Goal: Book appointment/travel/reservation

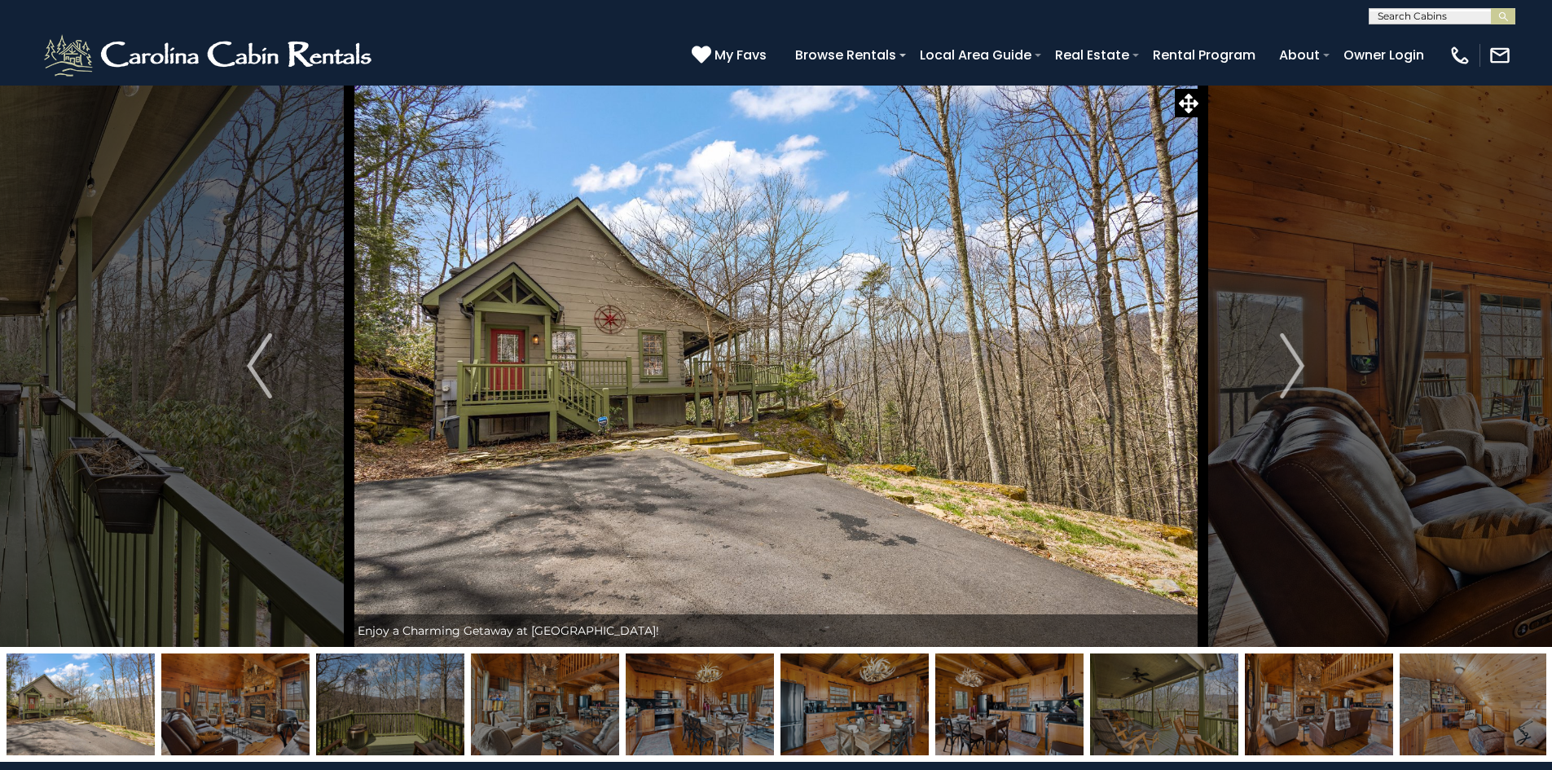
select select "*"
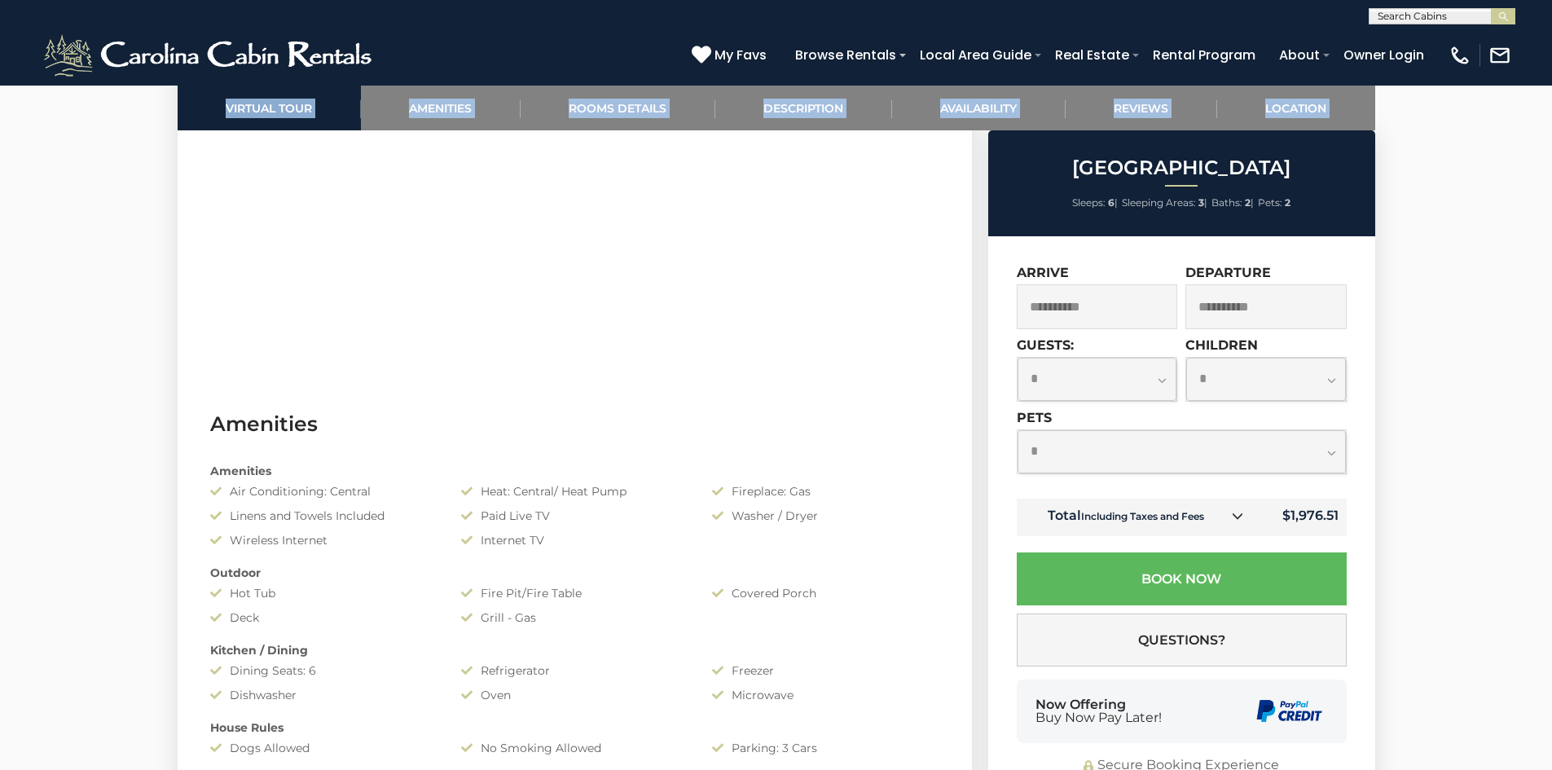
scroll to position [733, 0]
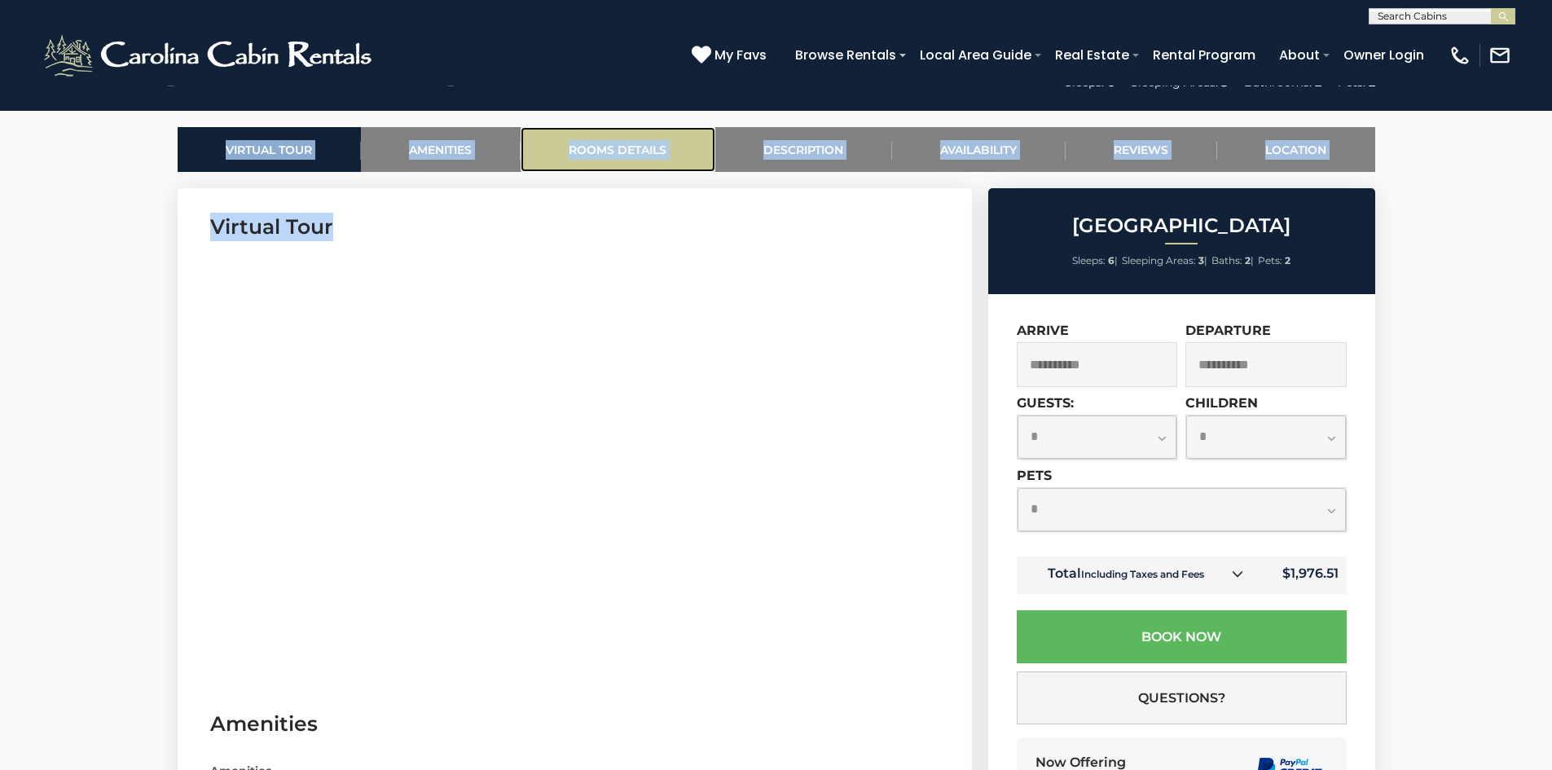
click at [635, 136] on link "Rooms Details" at bounding box center [617, 149] width 195 height 45
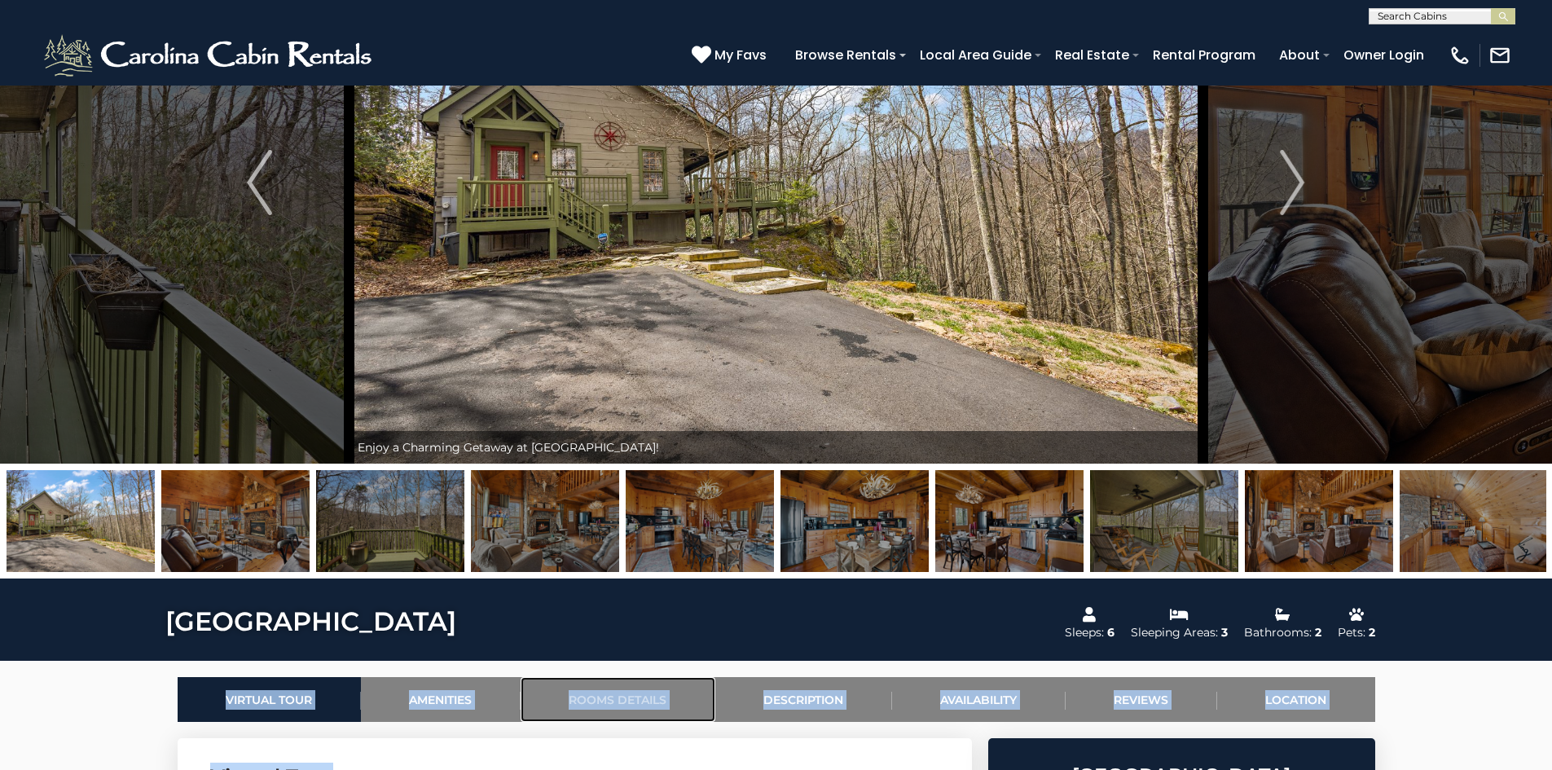
scroll to position [0, 0]
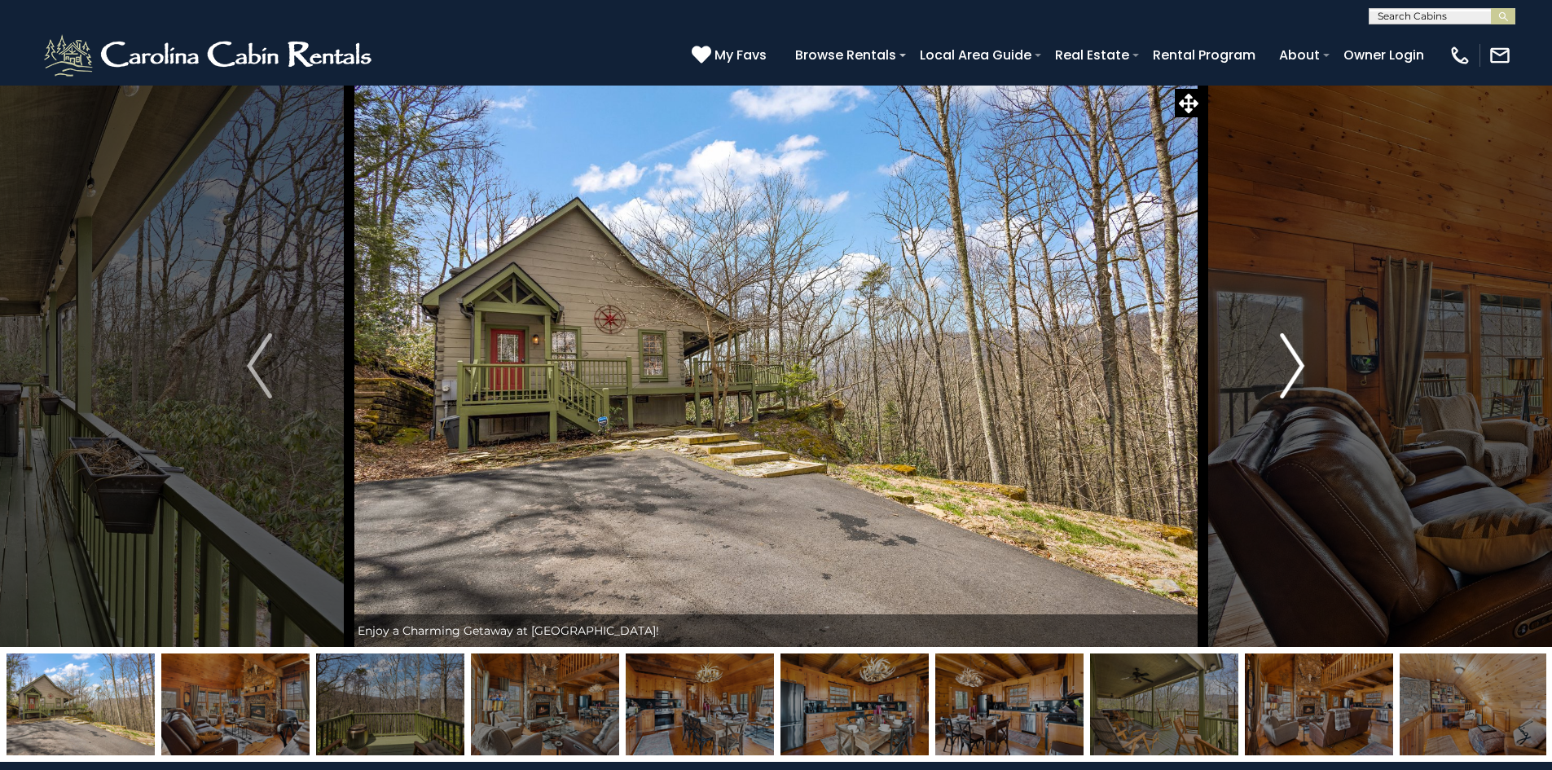
click at [1298, 370] on img "Next" at bounding box center [1292, 365] width 24 height 65
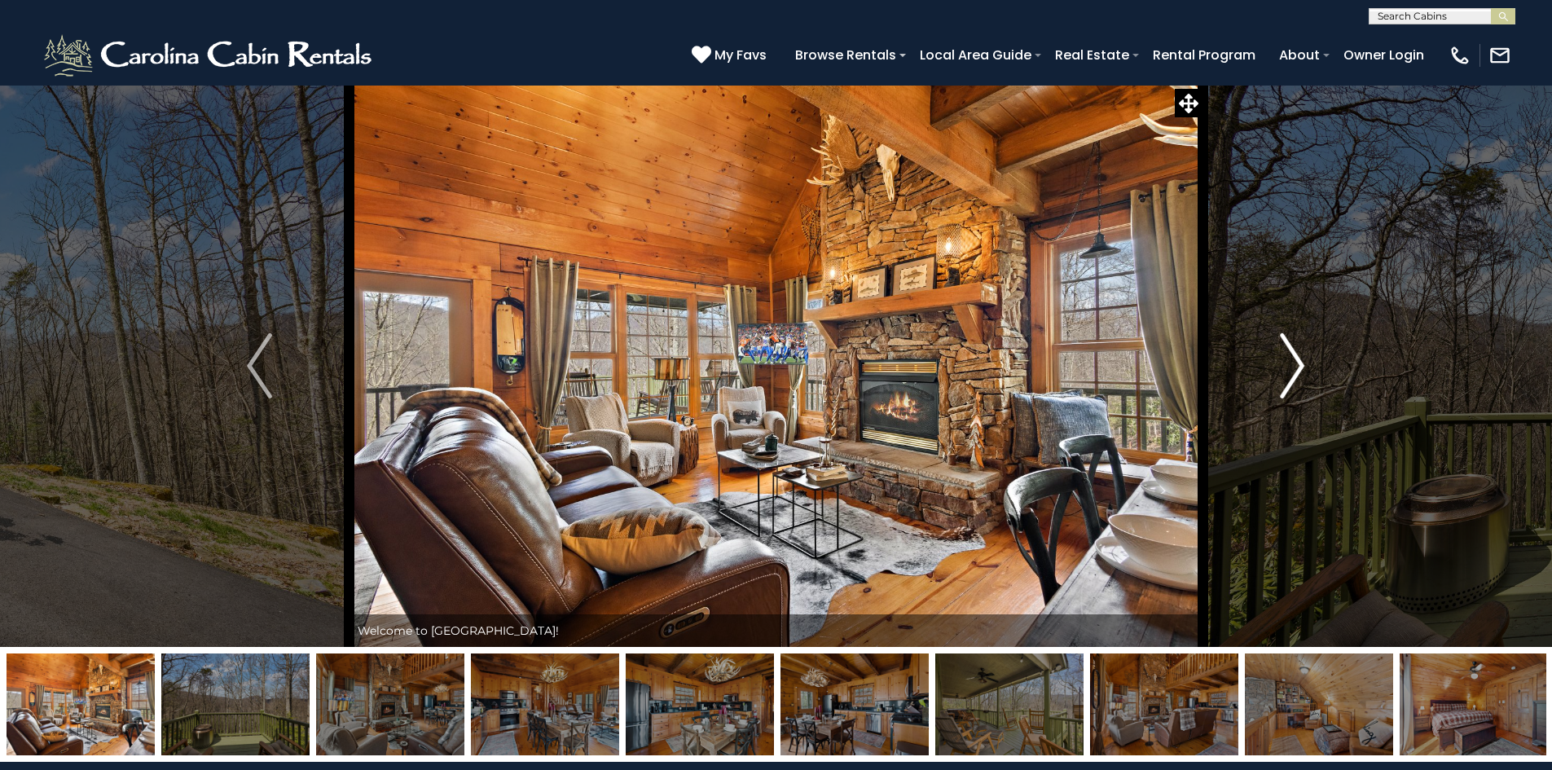
click at [1298, 370] on img "Next" at bounding box center [1292, 365] width 24 height 65
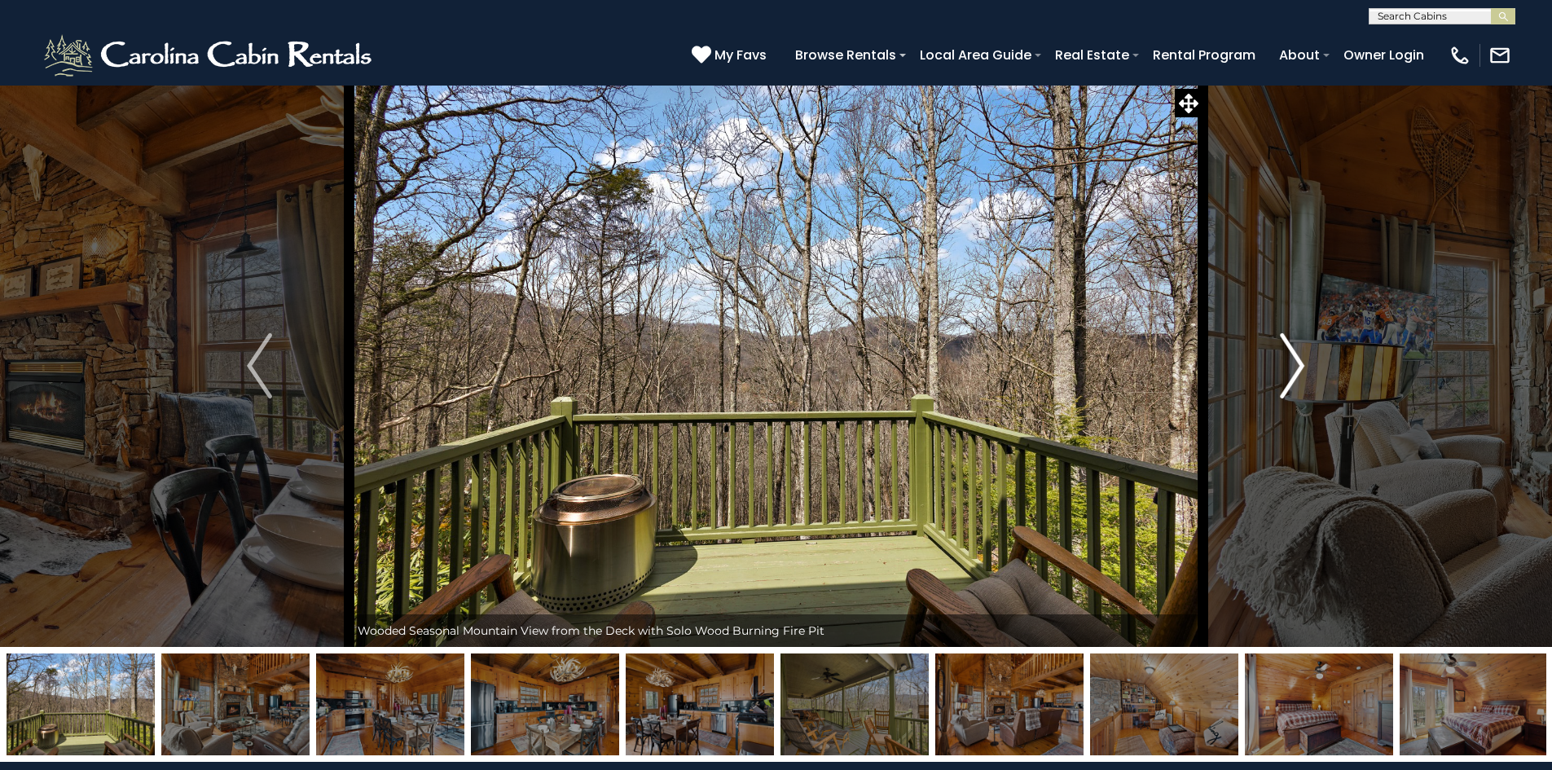
click at [1294, 370] on img "Next" at bounding box center [1292, 365] width 24 height 65
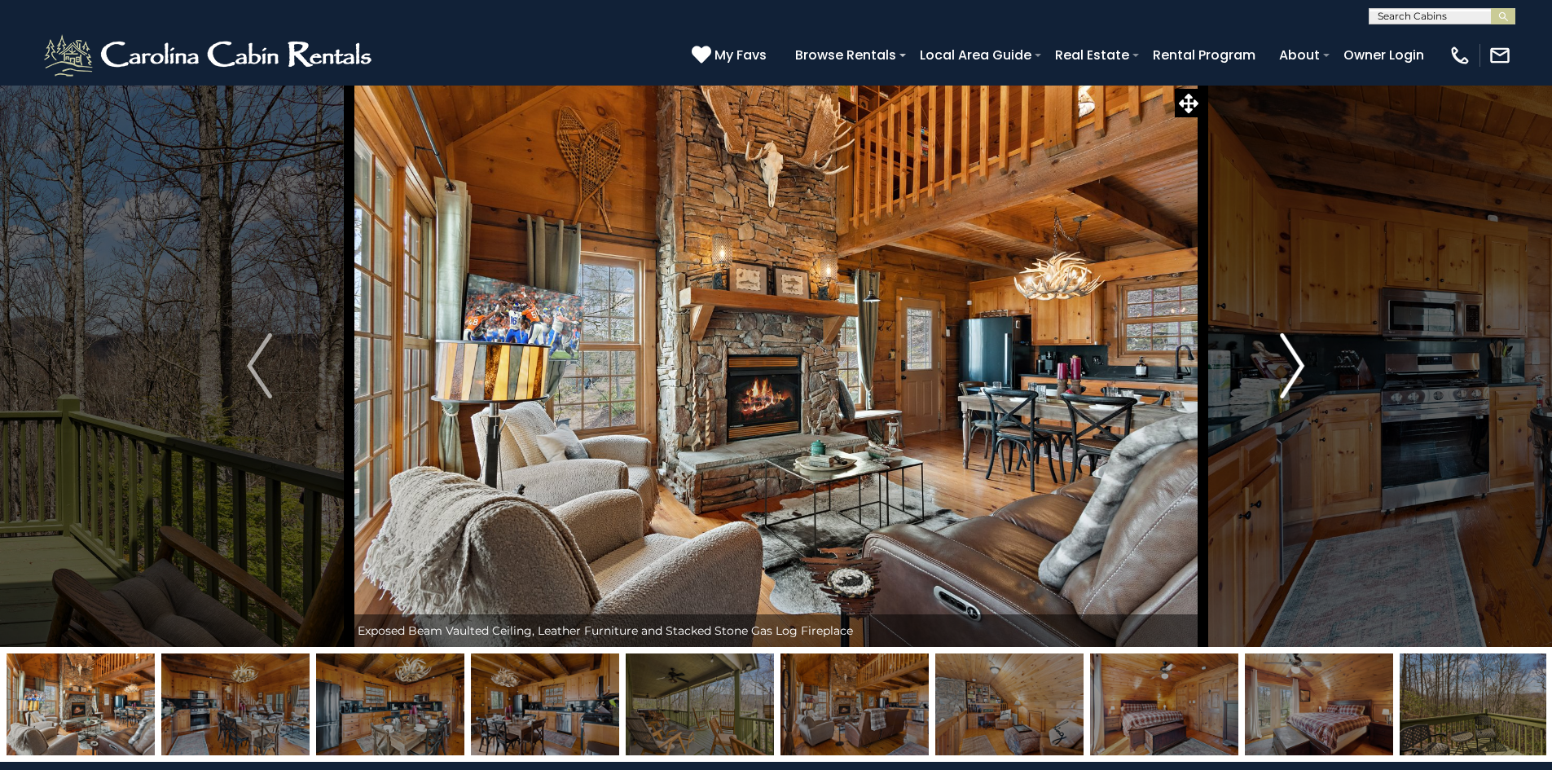
click at [1297, 375] on img "Next" at bounding box center [1292, 365] width 24 height 65
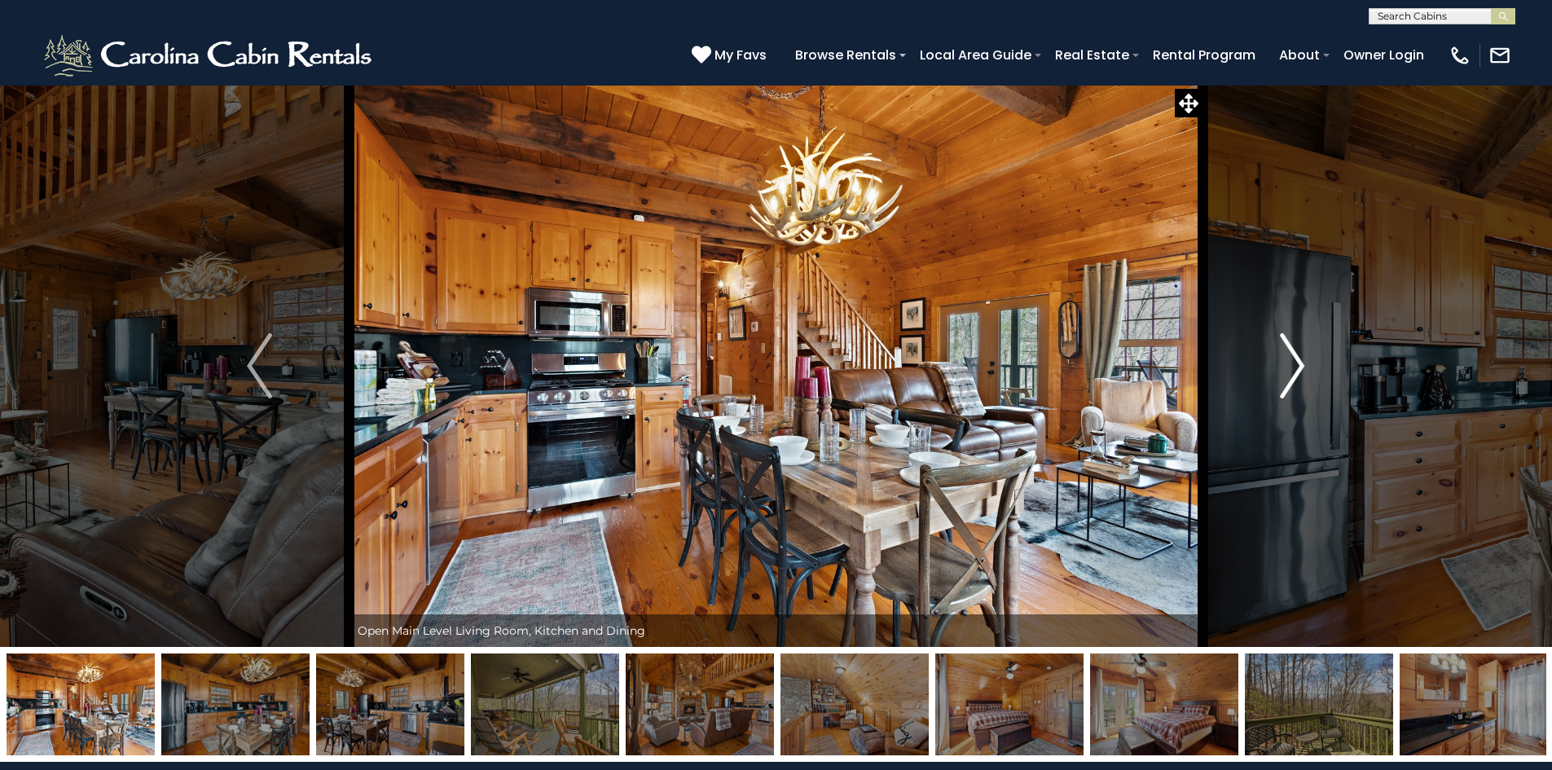
click at [1297, 375] on img "Next" at bounding box center [1292, 365] width 24 height 65
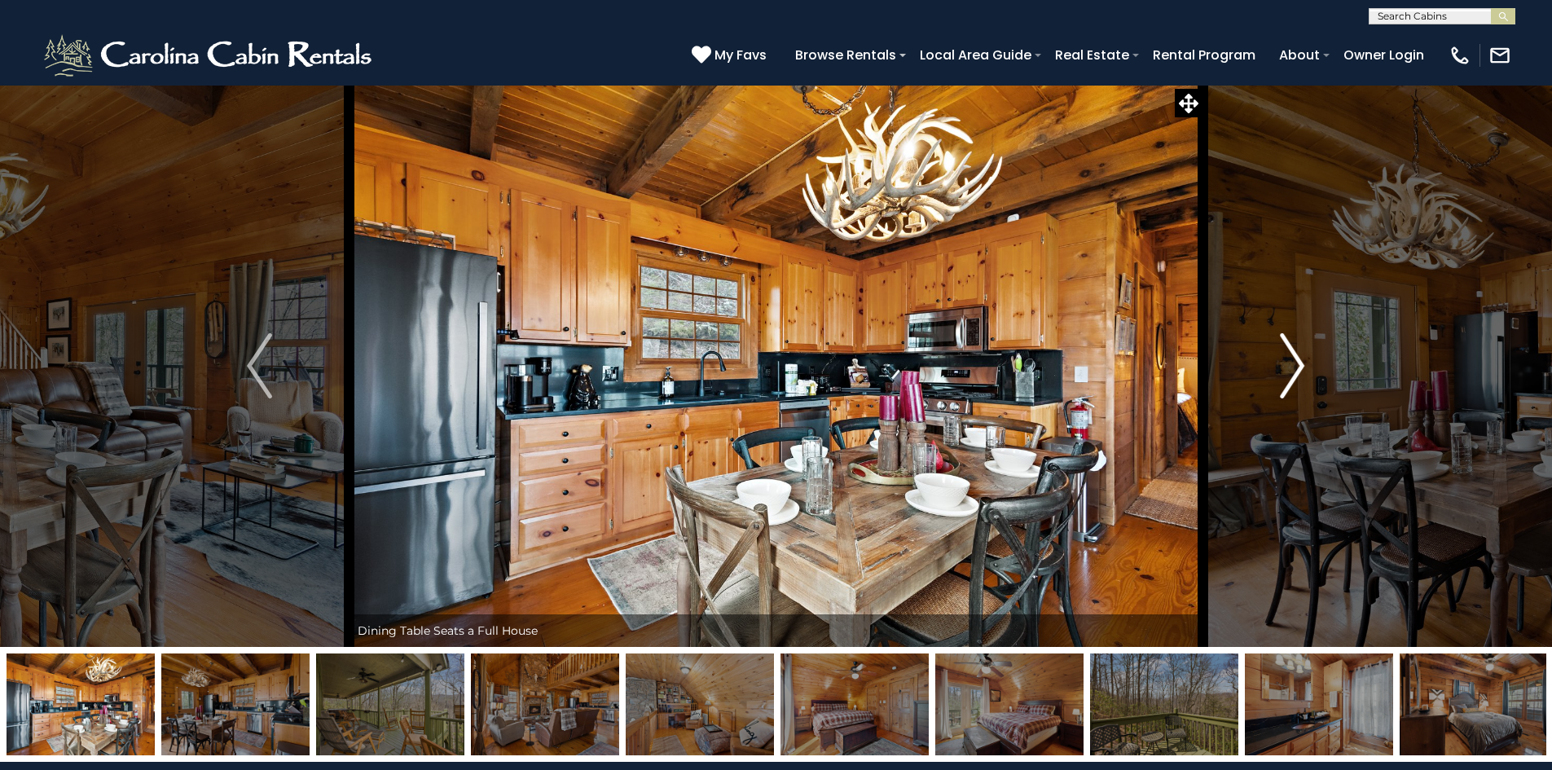
click at [1297, 375] on img "Next" at bounding box center [1292, 365] width 24 height 65
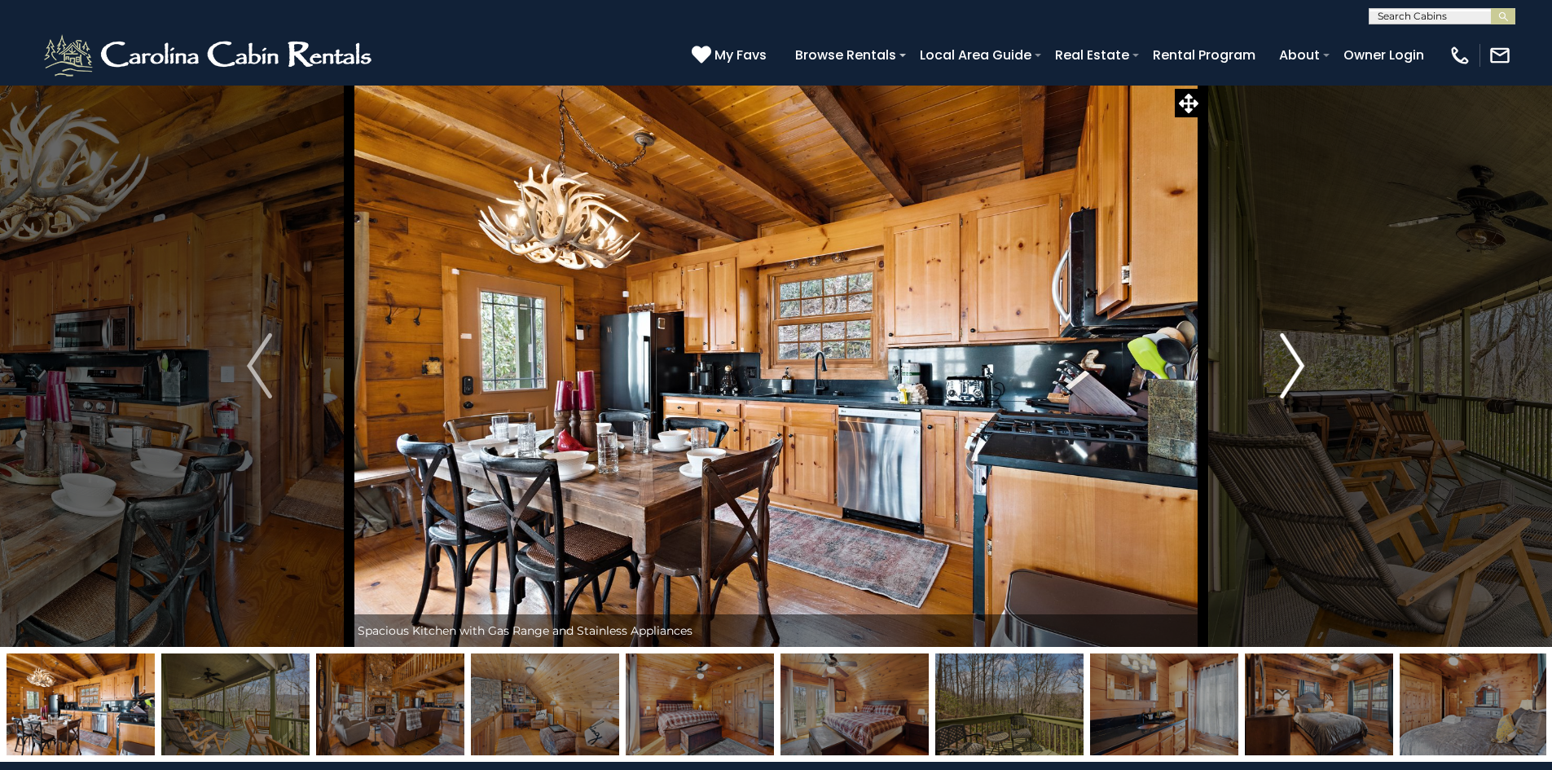
click at [1297, 375] on img "Next" at bounding box center [1292, 365] width 24 height 65
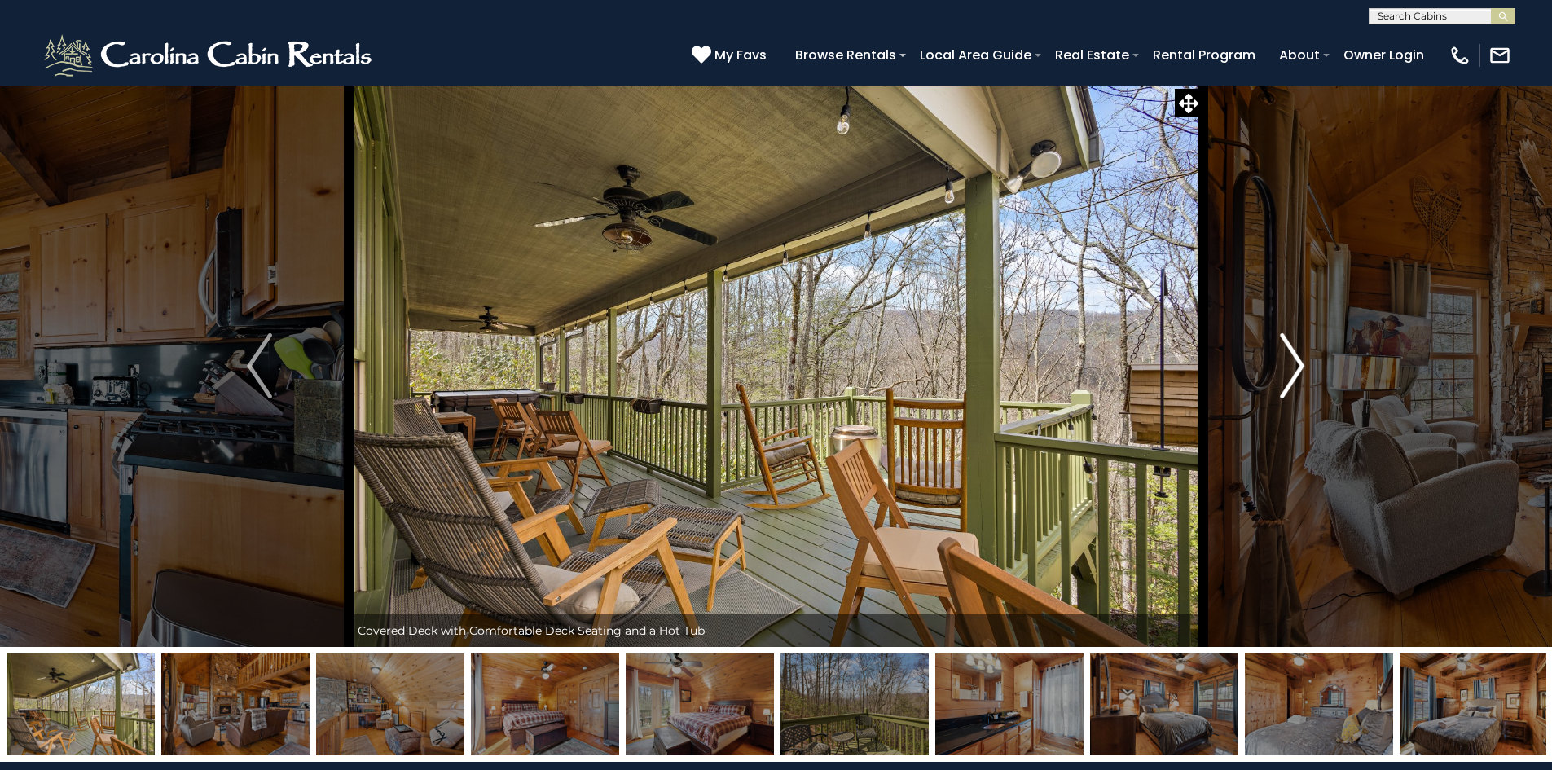
click at [1297, 375] on img "Next" at bounding box center [1292, 365] width 24 height 65
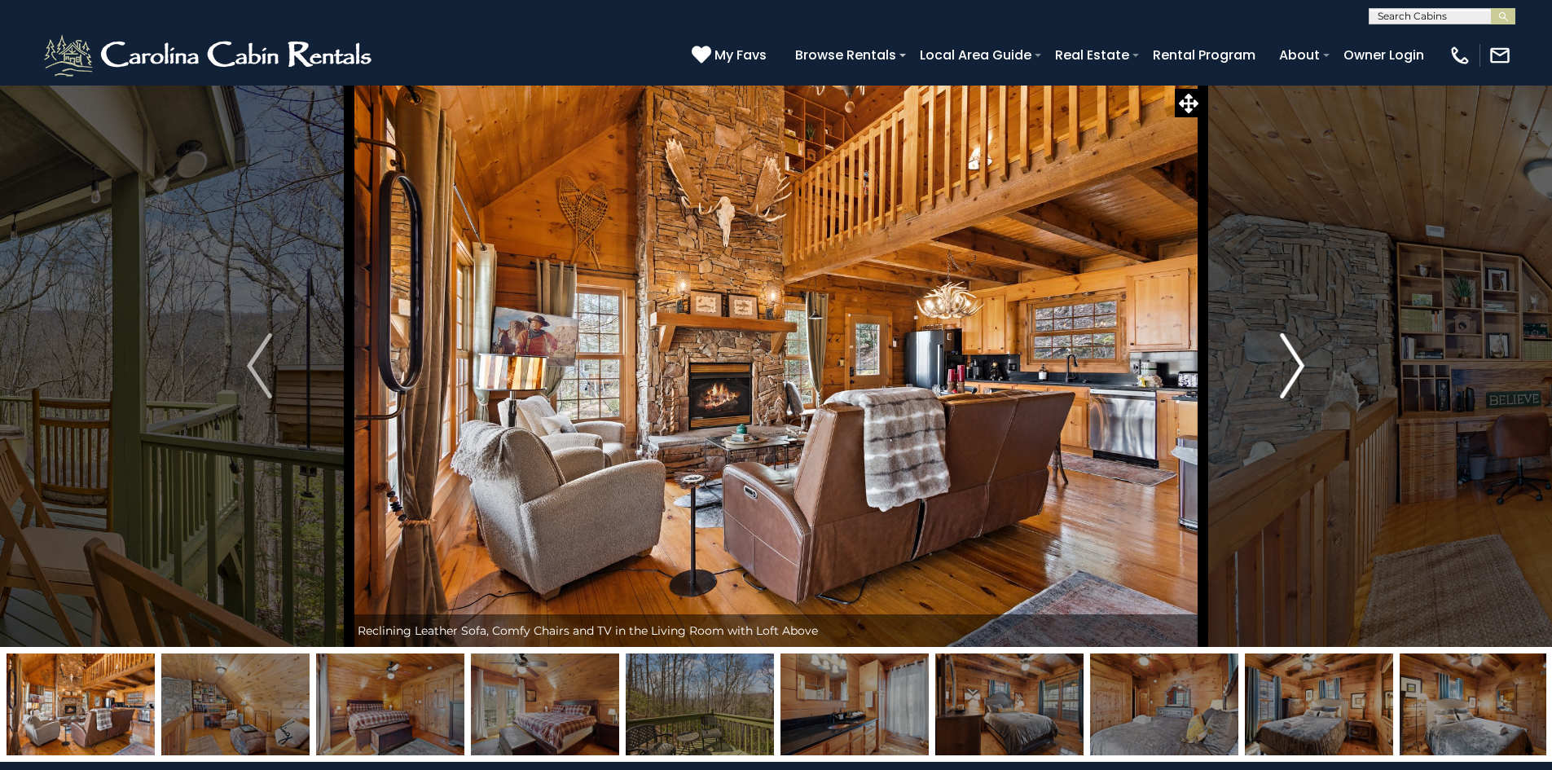
click at [1289, 375] on img "Next" at bounding box center [1292, 365] width 24 height 65
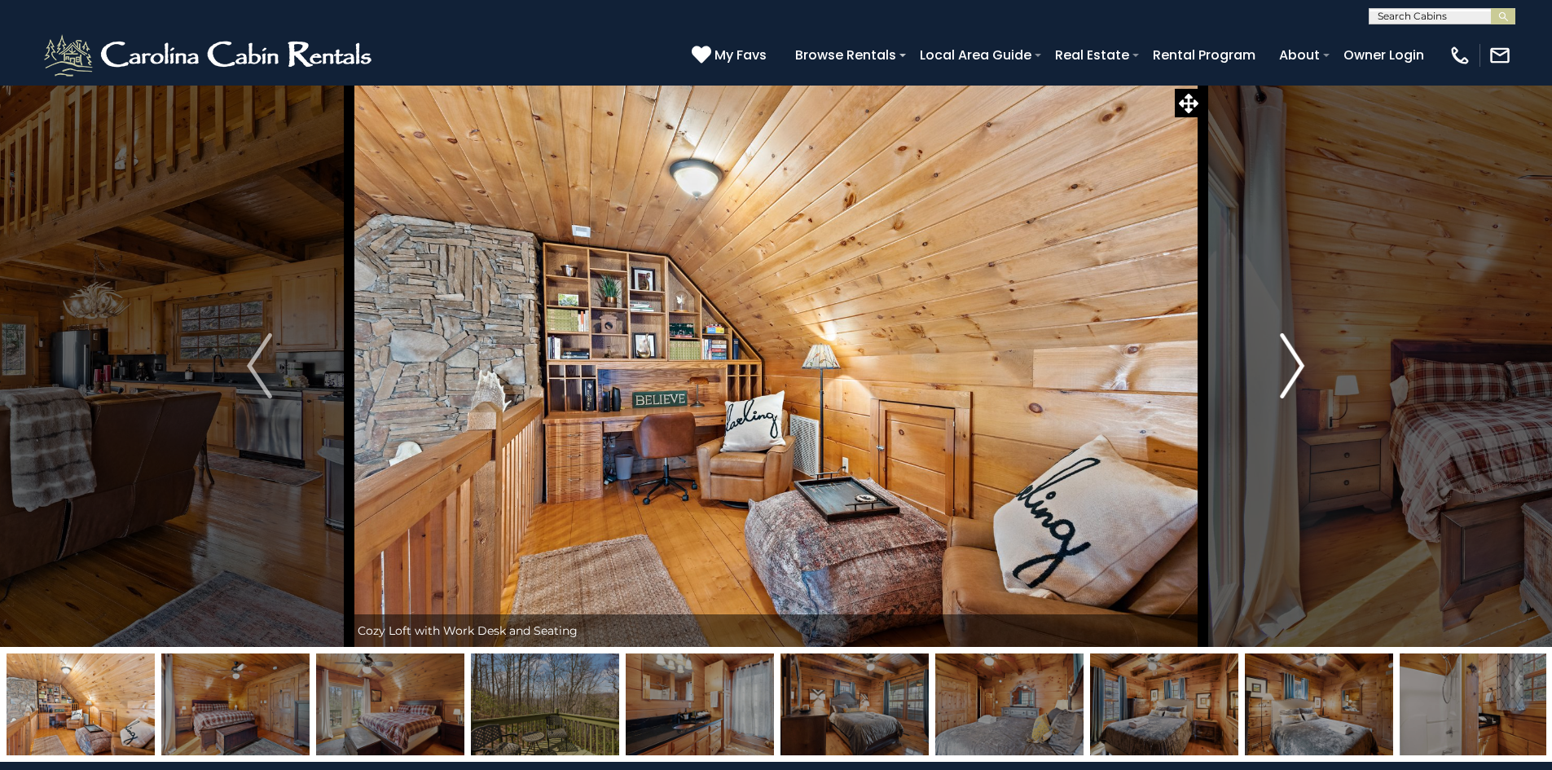
click at [1289, 375] on img "Next" at bounding box center [1292, 365] width 24 height 65
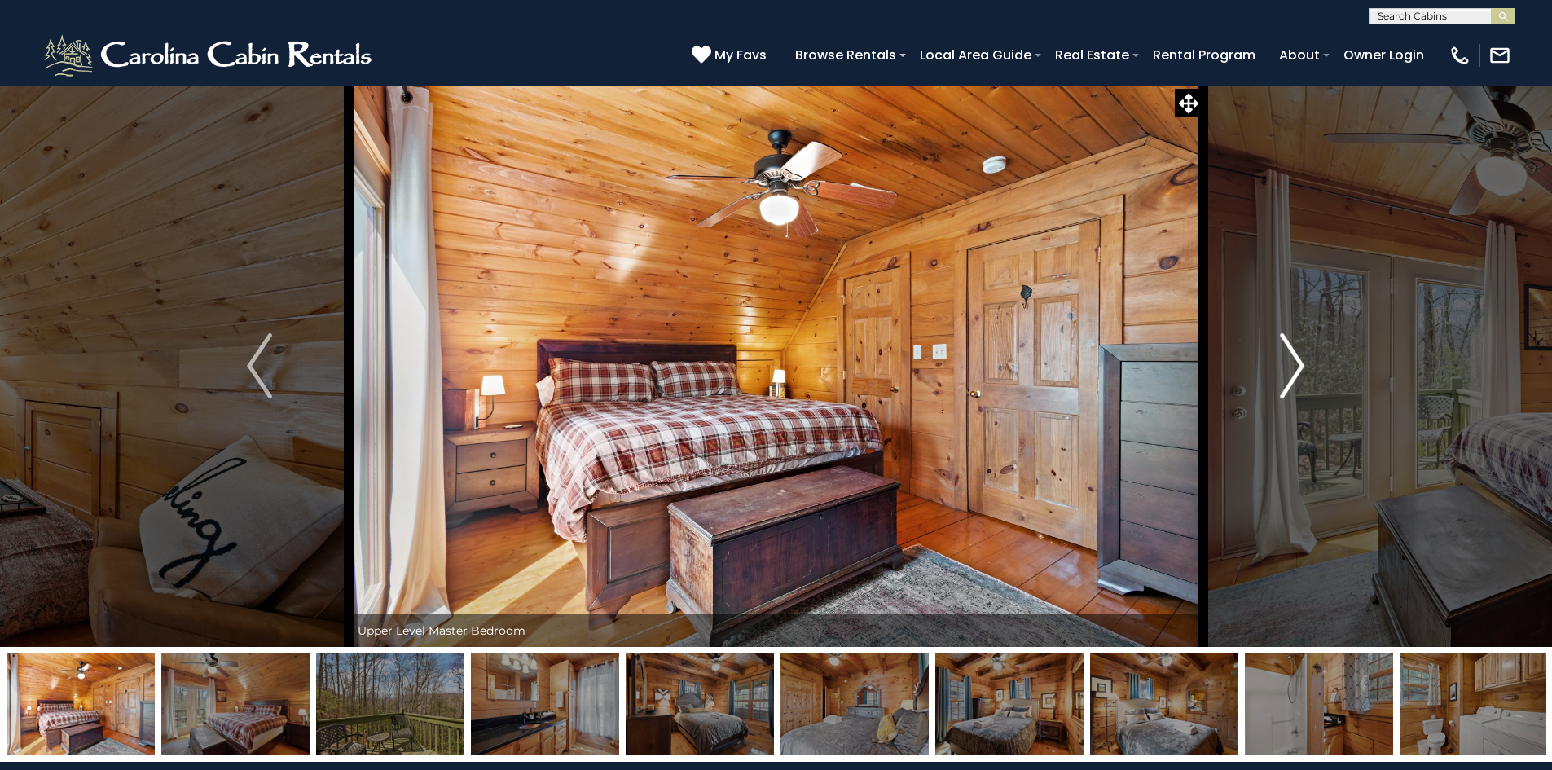
click at [1289, 375] on img "Next" at bounding box center [1292, 365] width 24 height 65
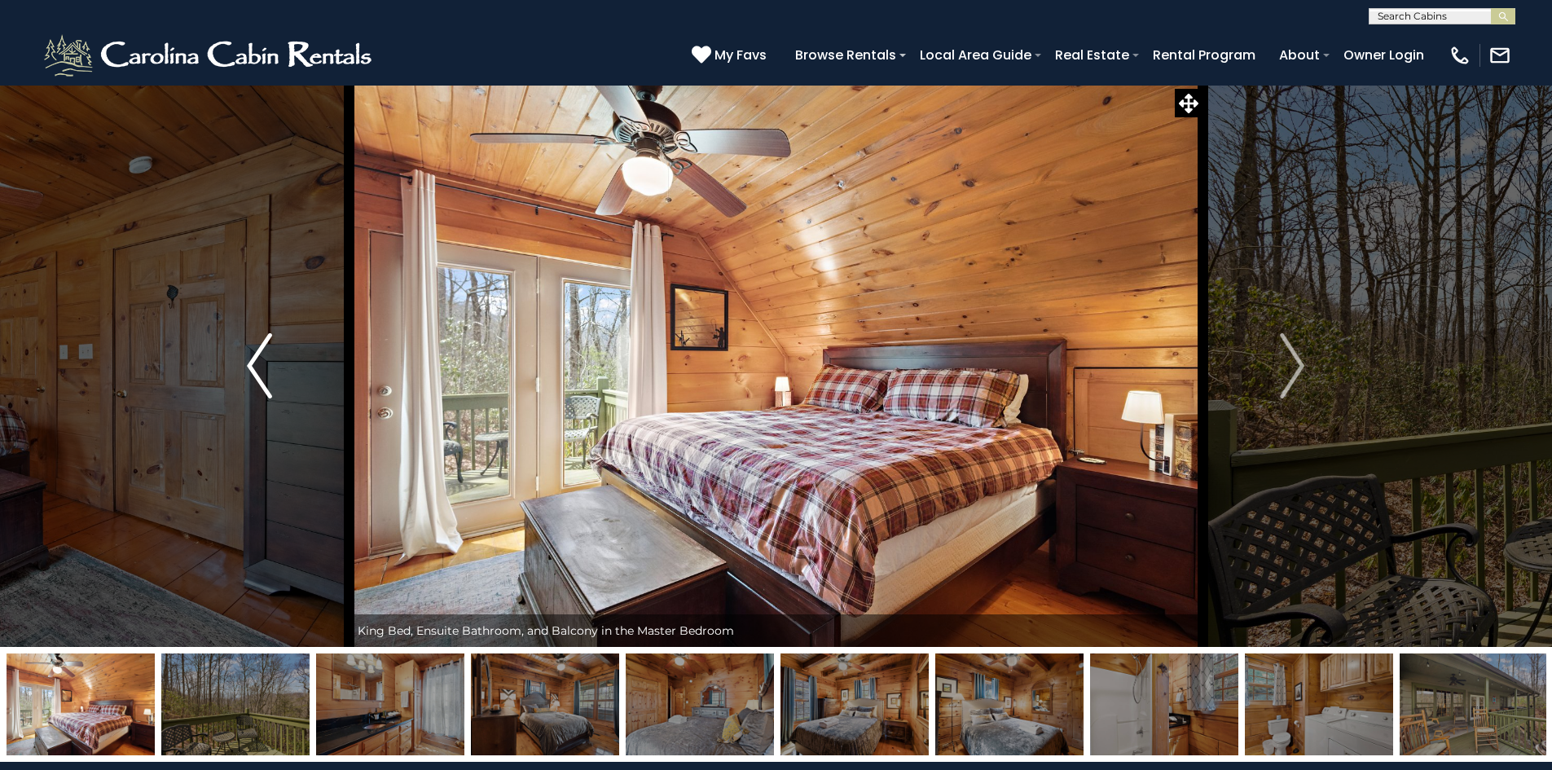
click at [244, 370] on button "Previous" at bounding box center [258, 366] width 179 height 562
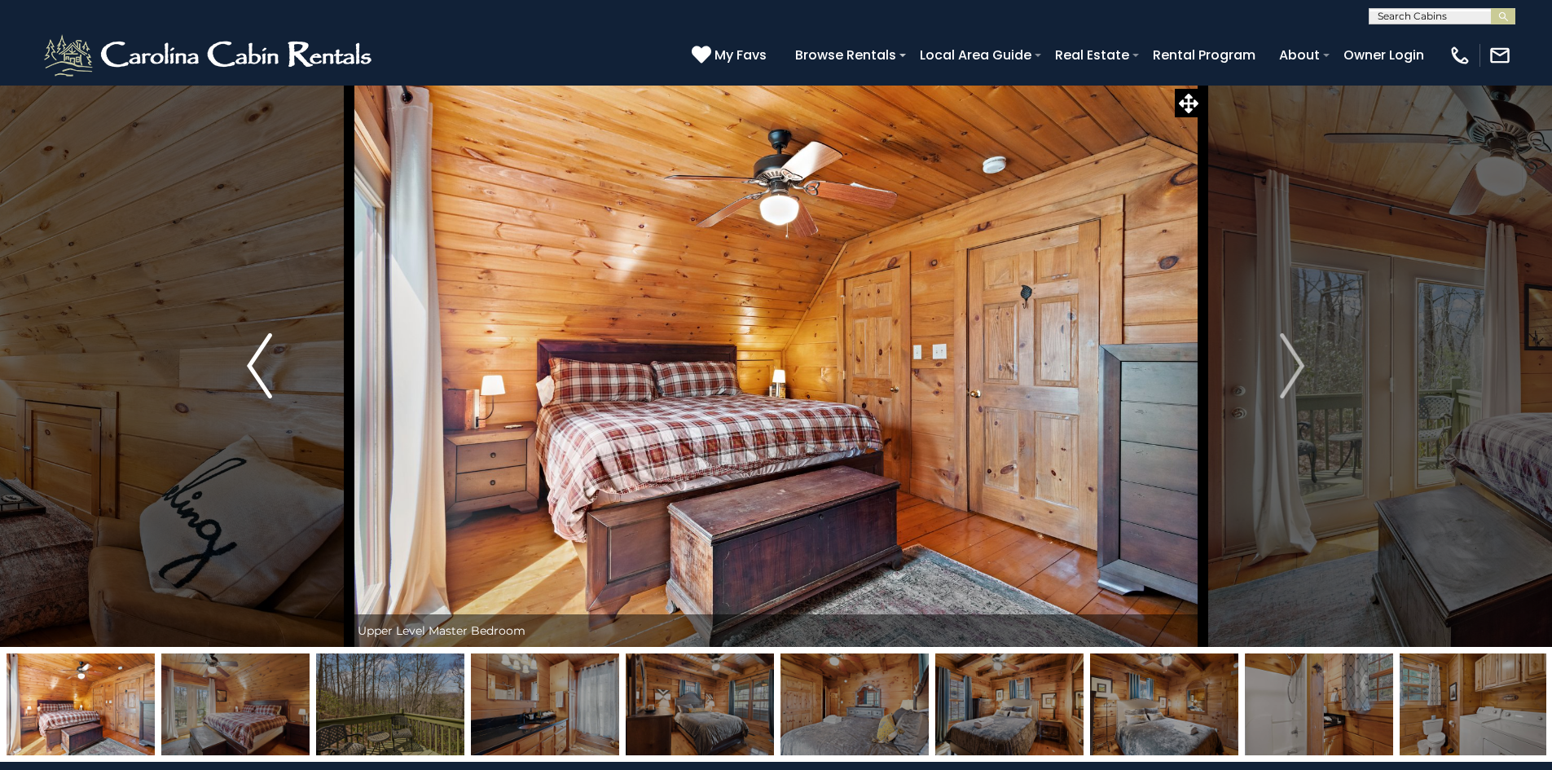
click at [244, 370] on button "Previous" at bounding box center [258, 366] width 179 height 562
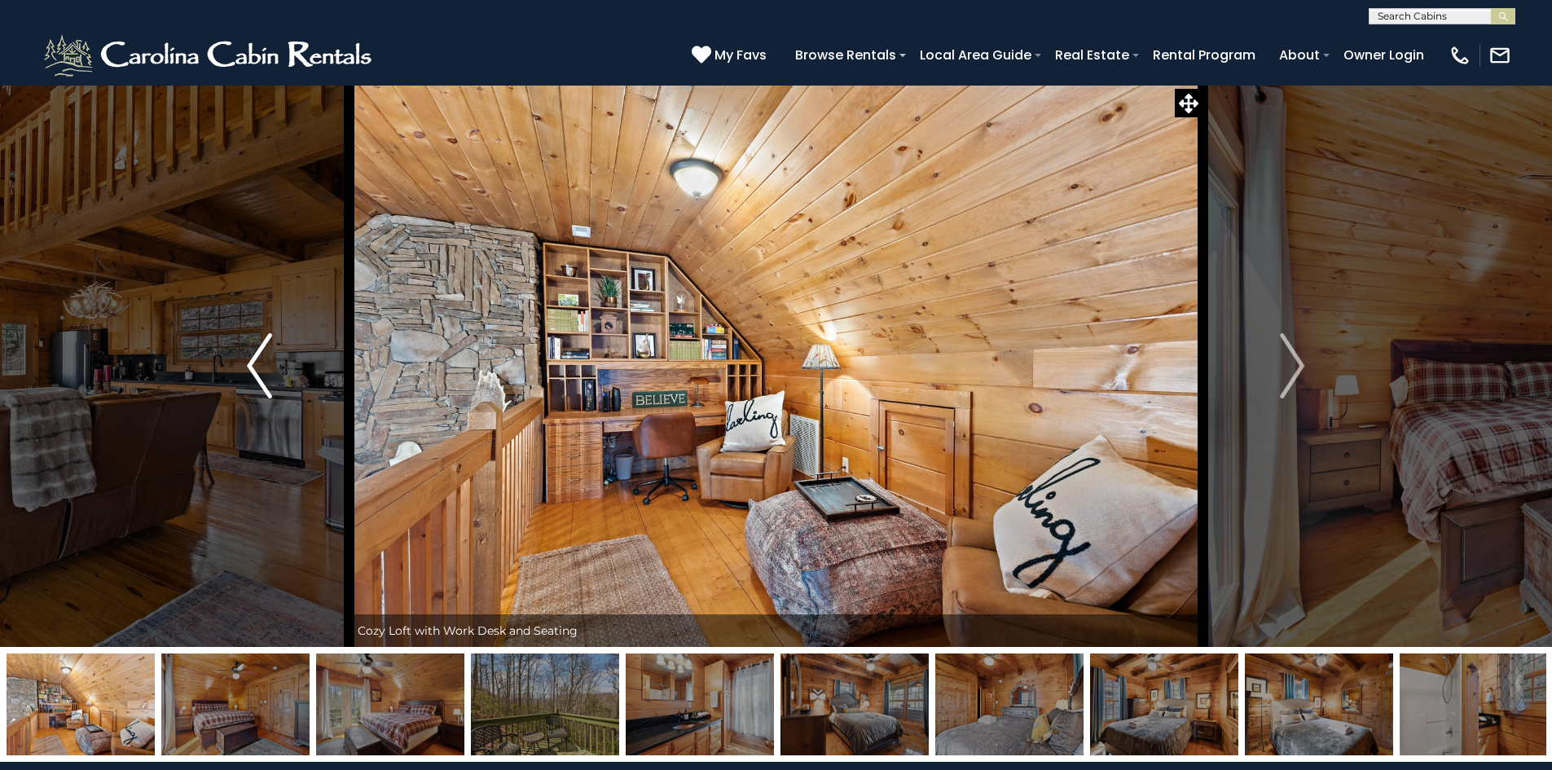
click at [244, 370] on button "Previous" at bounding box center [258, 366] width 179 height 562
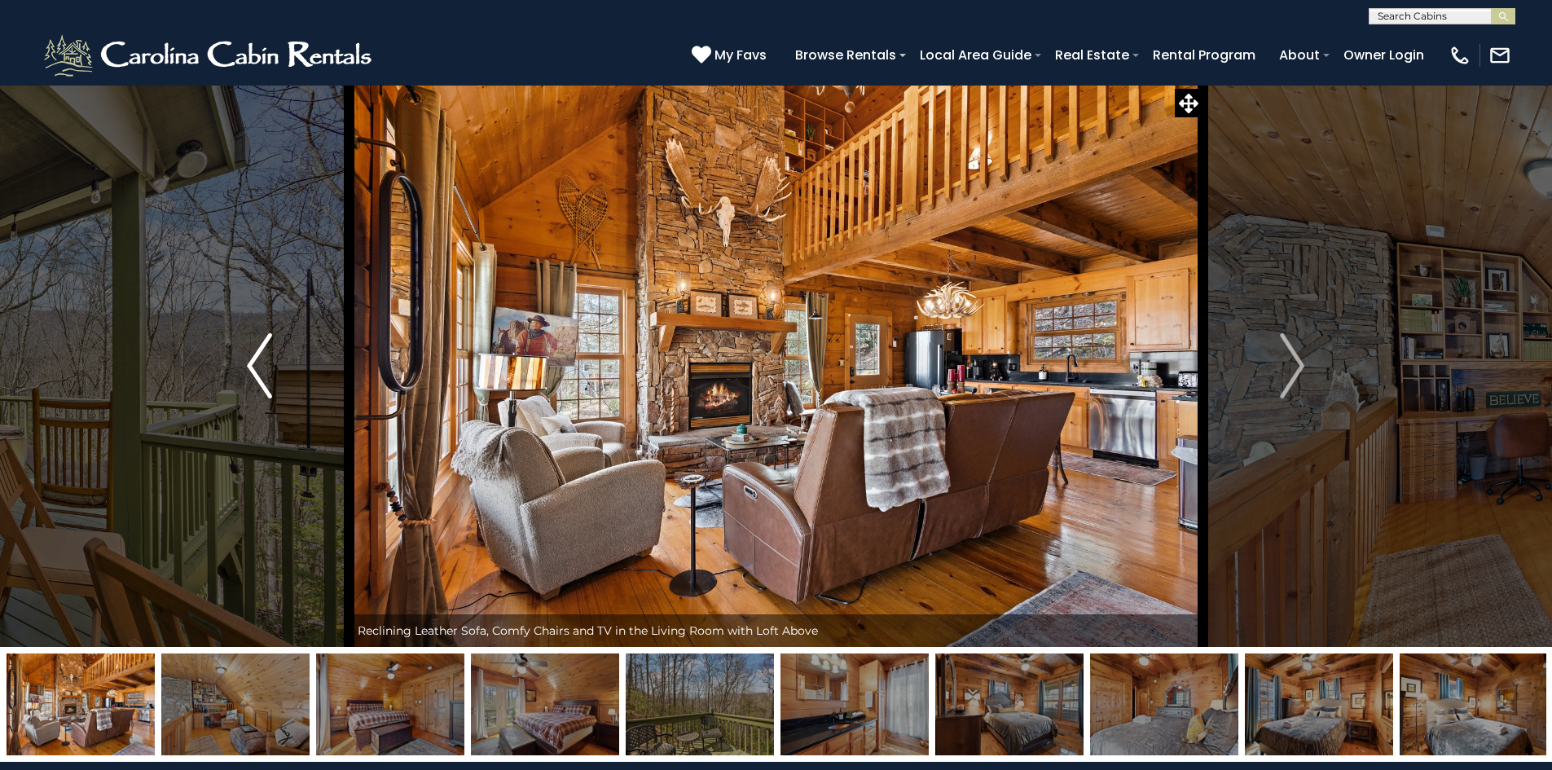
click at [244, 370] on button "Previous" at bounding box center [258, 366] width 179 height 562
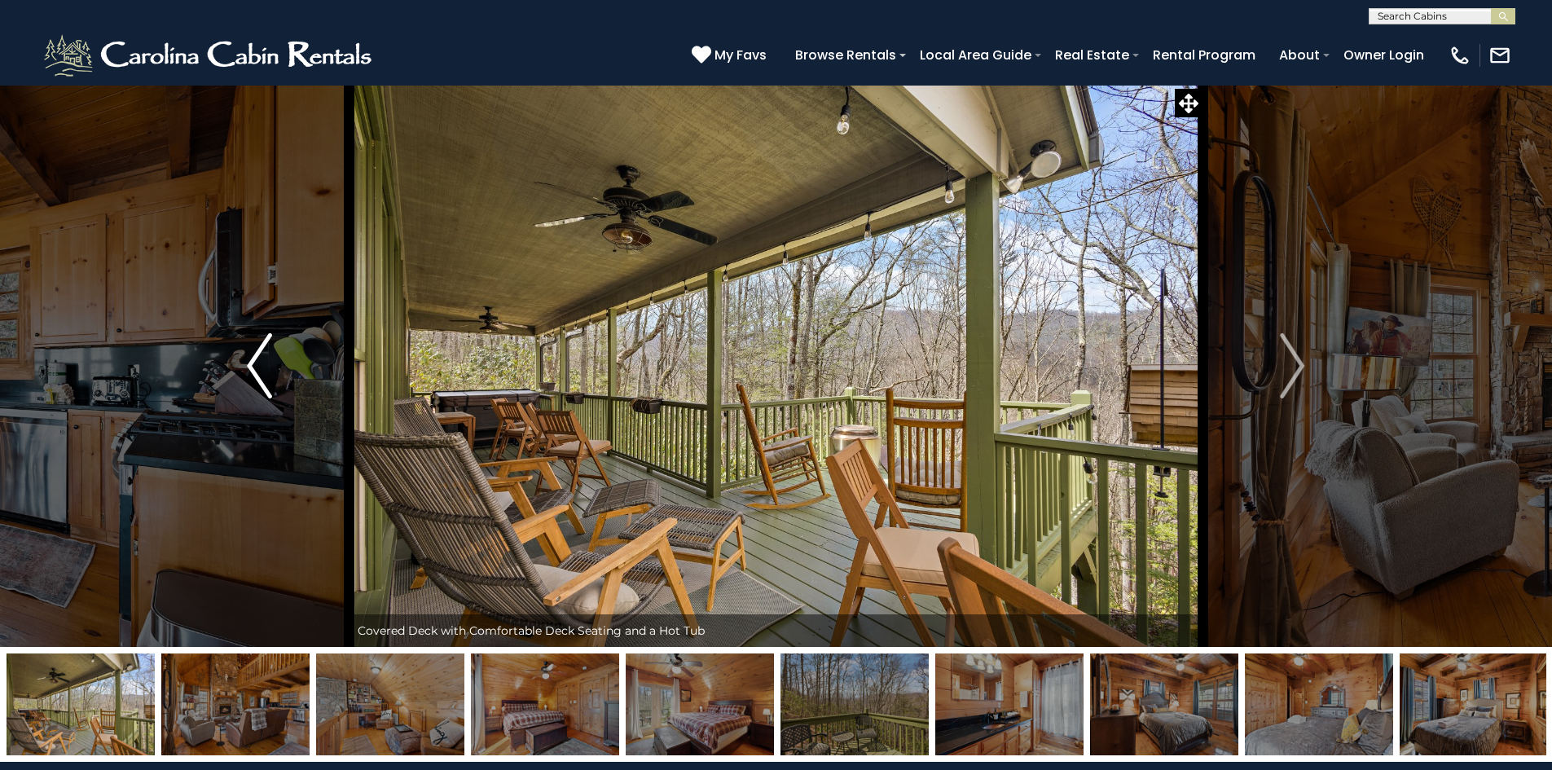
click at [244, 370] on button "Previous" at bounding box center [258, 366] width 179 height 562
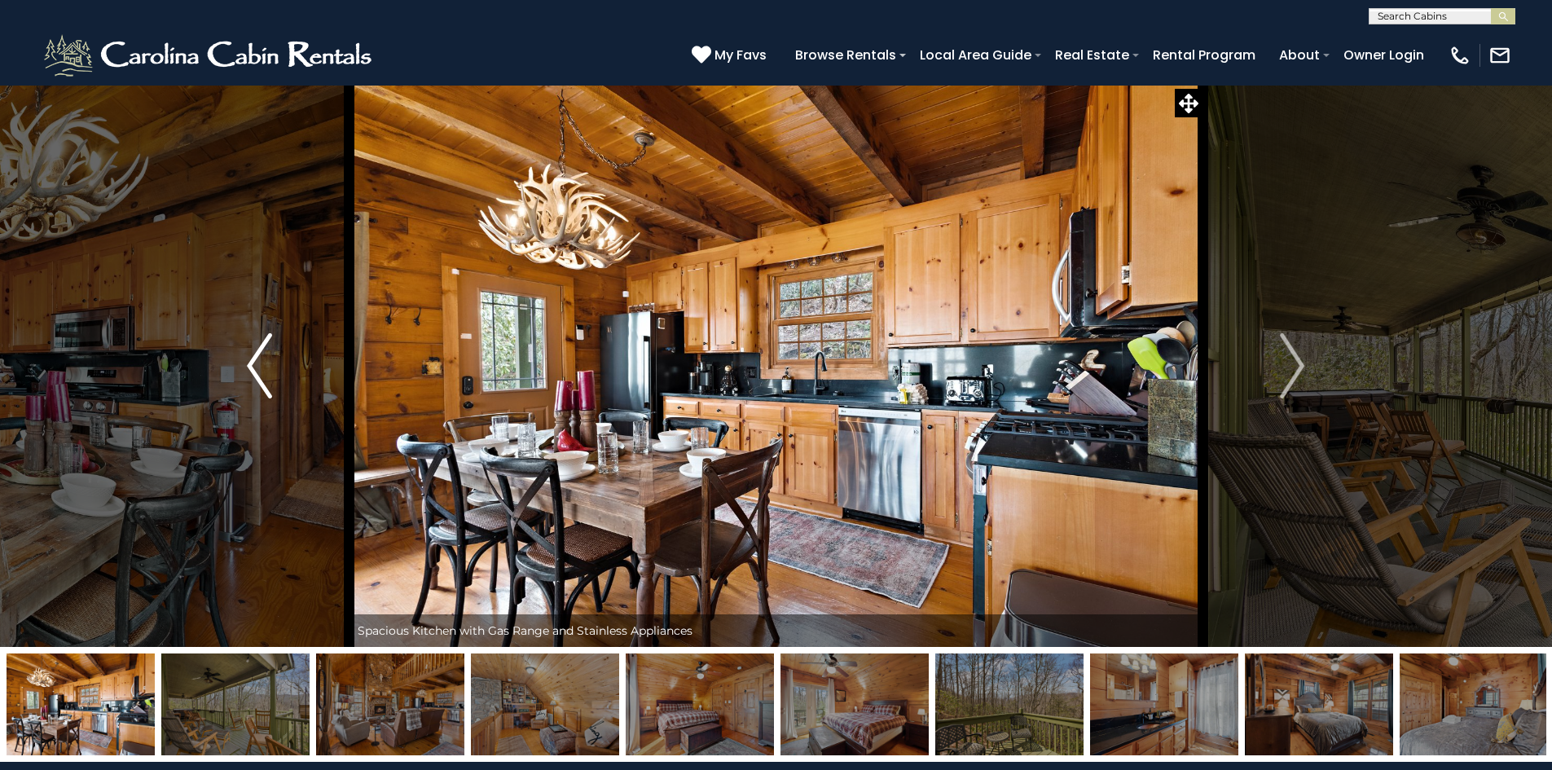
click at [244, 370] on button "Previous" at bounding box center [258, 366] width 179 height 562
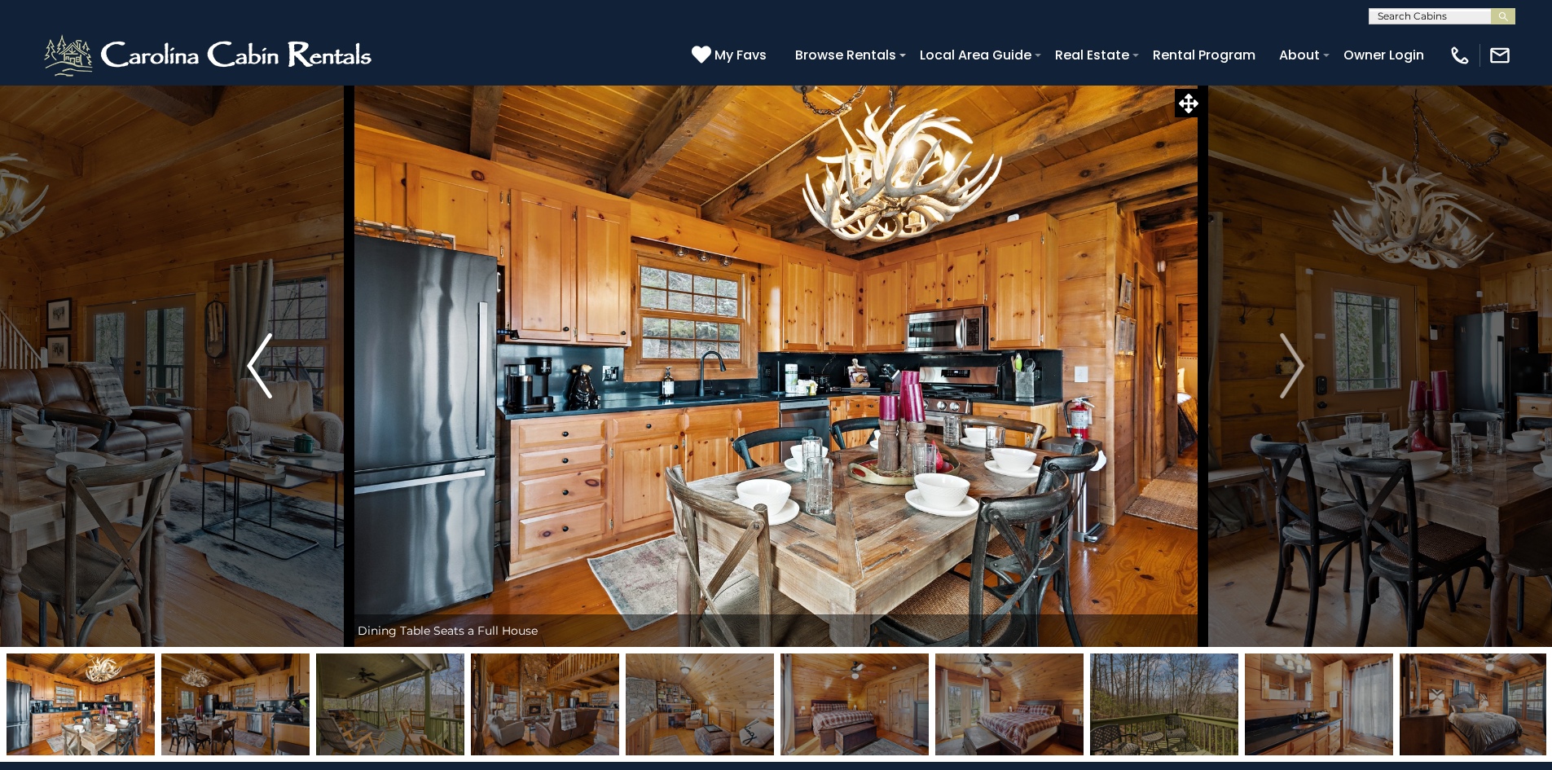
click at [244, 370] on button "Previous" at bounding box center [258, 366] width 179 height 562
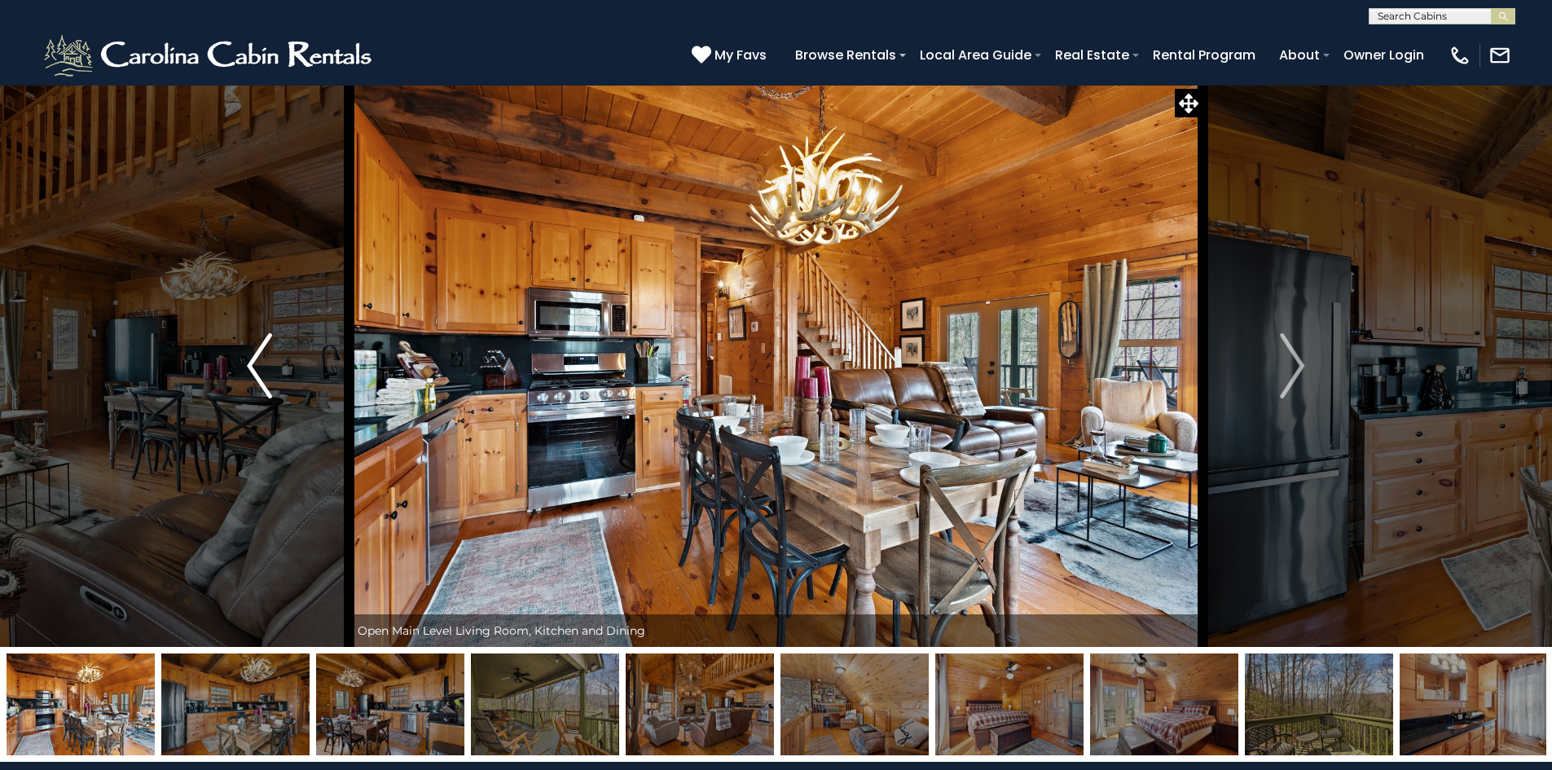
click at [244, 370] on button "Previous" at bounding box center [258, 366] width 179 height 562
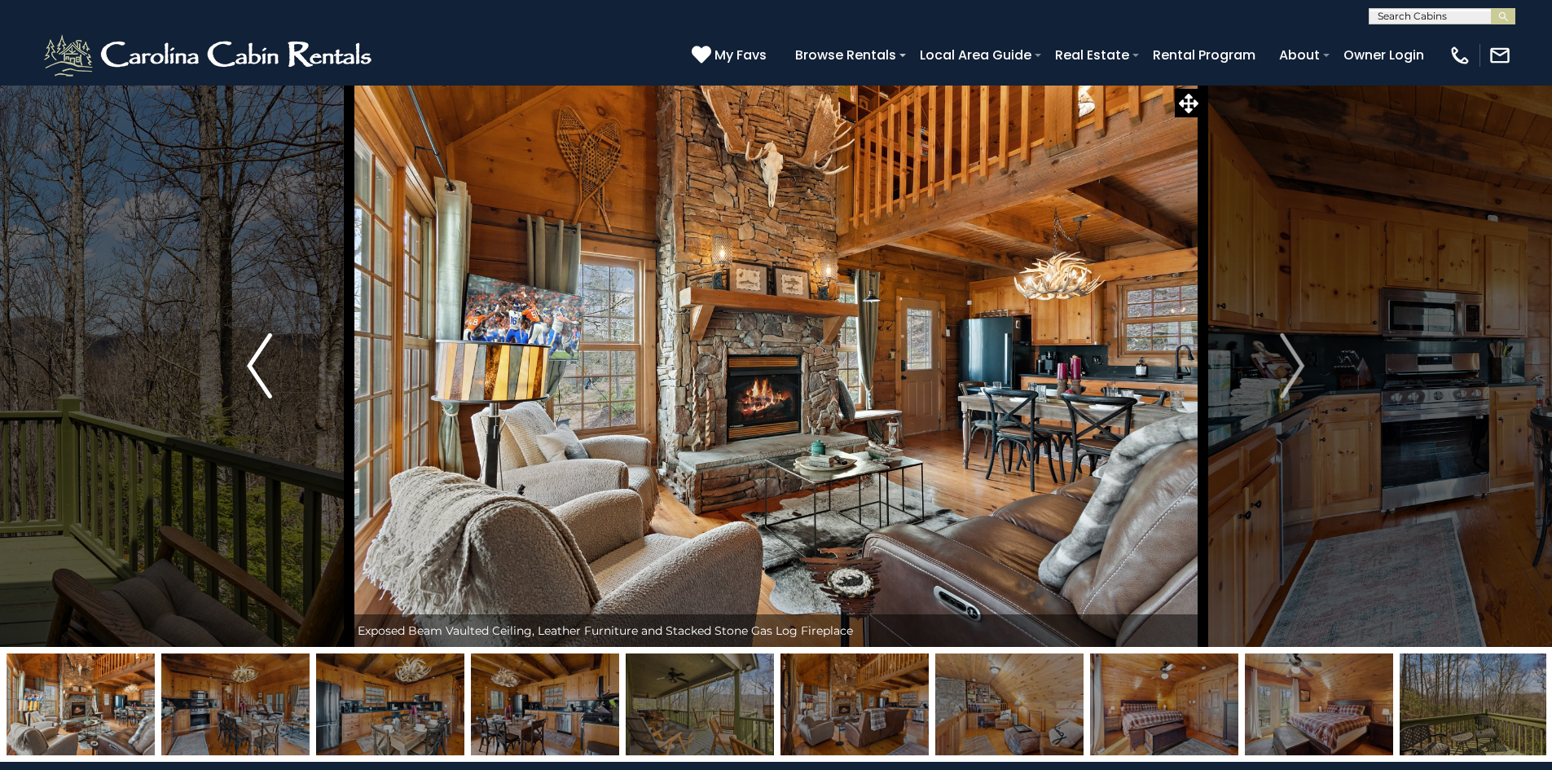
click at [244, 370] on button "Previous" at bounding box center [258, 366] width 179 height 562
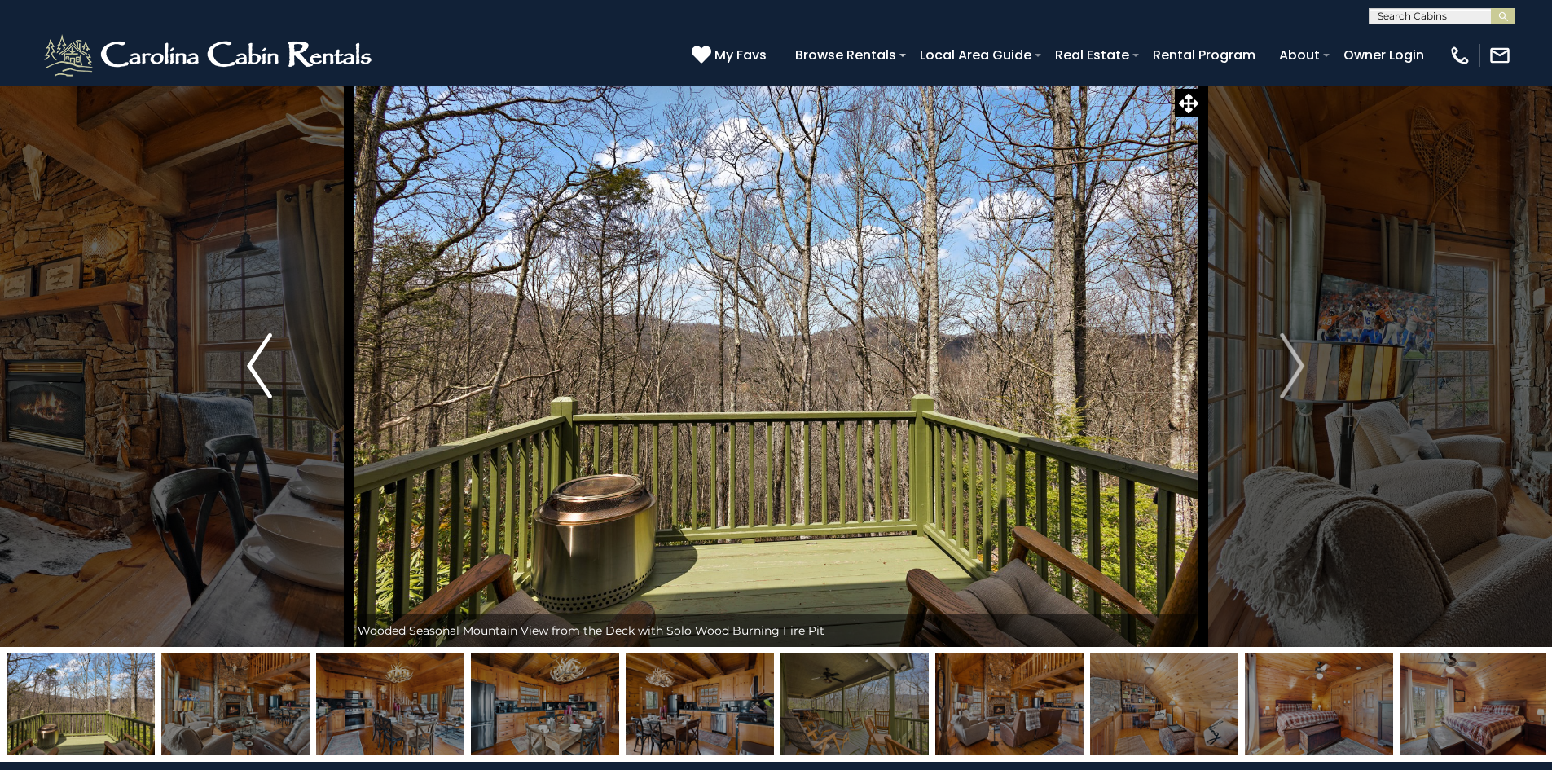
click at [244, 370] on button "Previous" at bounding box center [258, 366] width 179 height 562
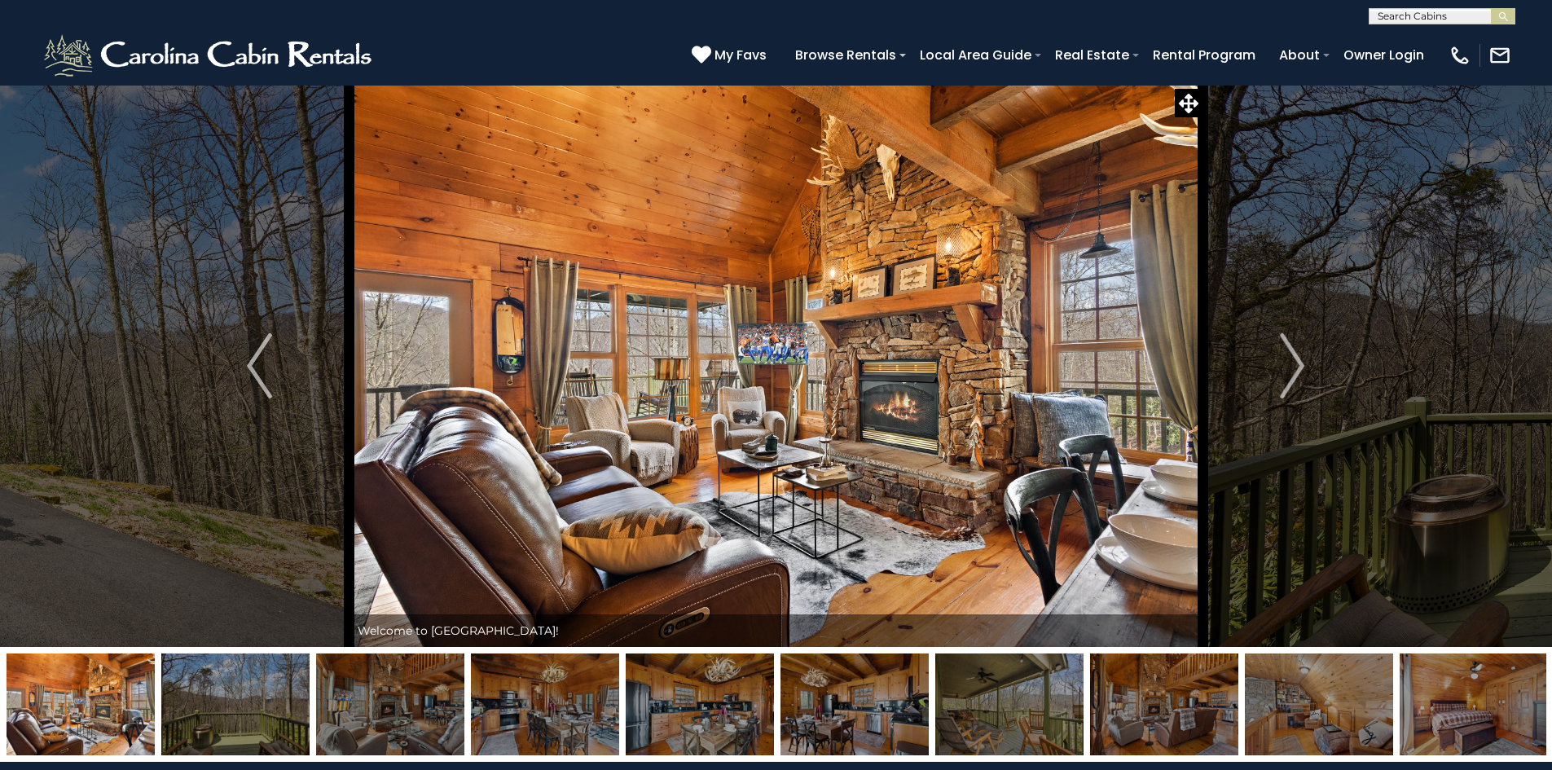
select select "*"
